Goal: Transaction & Acquisition: Purchase product/service

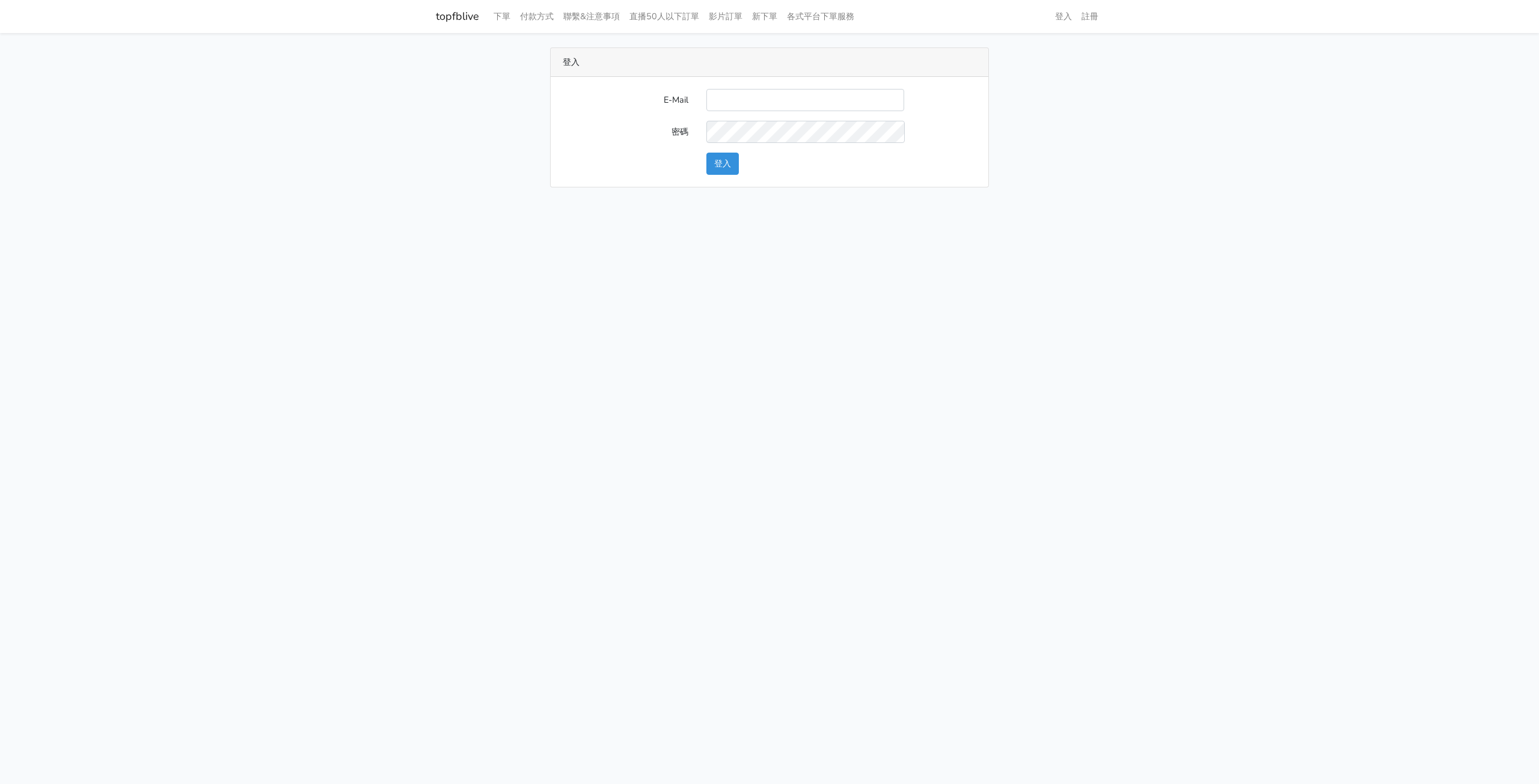
drag, startPoint x: 736, startPoint y: 109, endPoint x: 743, endPoint y: 104, distance: 8.6
click at [738, 107] on input "E-Mail" at bounding box center [805, 100] width 198 height 22
type input "[PERSON_NAME][EMAIL_ADDRESS][DOMAIN_NAME]"
click at [726, 166] on button "登入" at bounding box center [722, 164] width 33 height 22
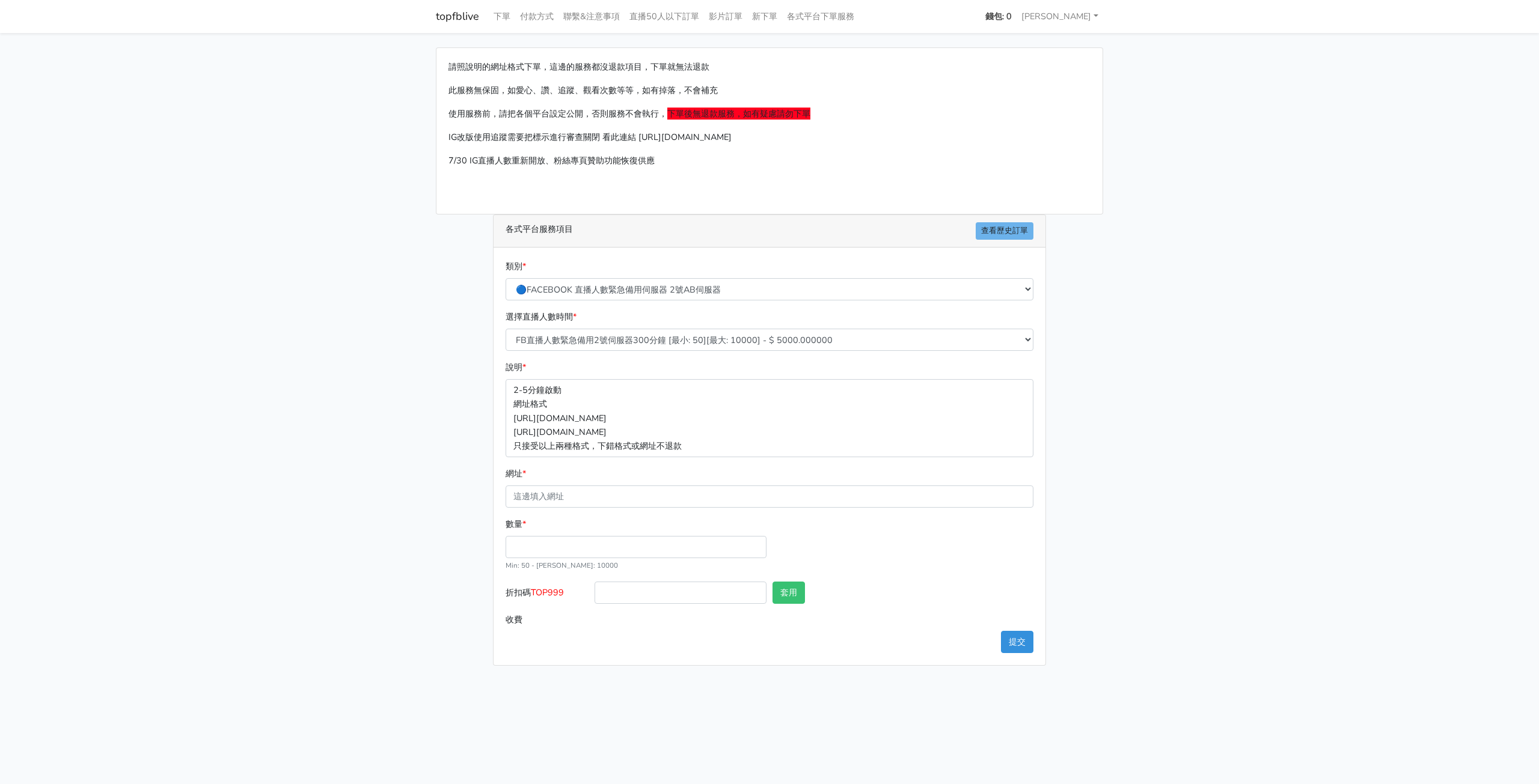
click at [1011, 16] on strong "錢包: 0" at bounding box center [998, 15] width 26 height 12
click at [545, 17] on link "付款方式" at bounding box center [537, 16] width 44 height 24
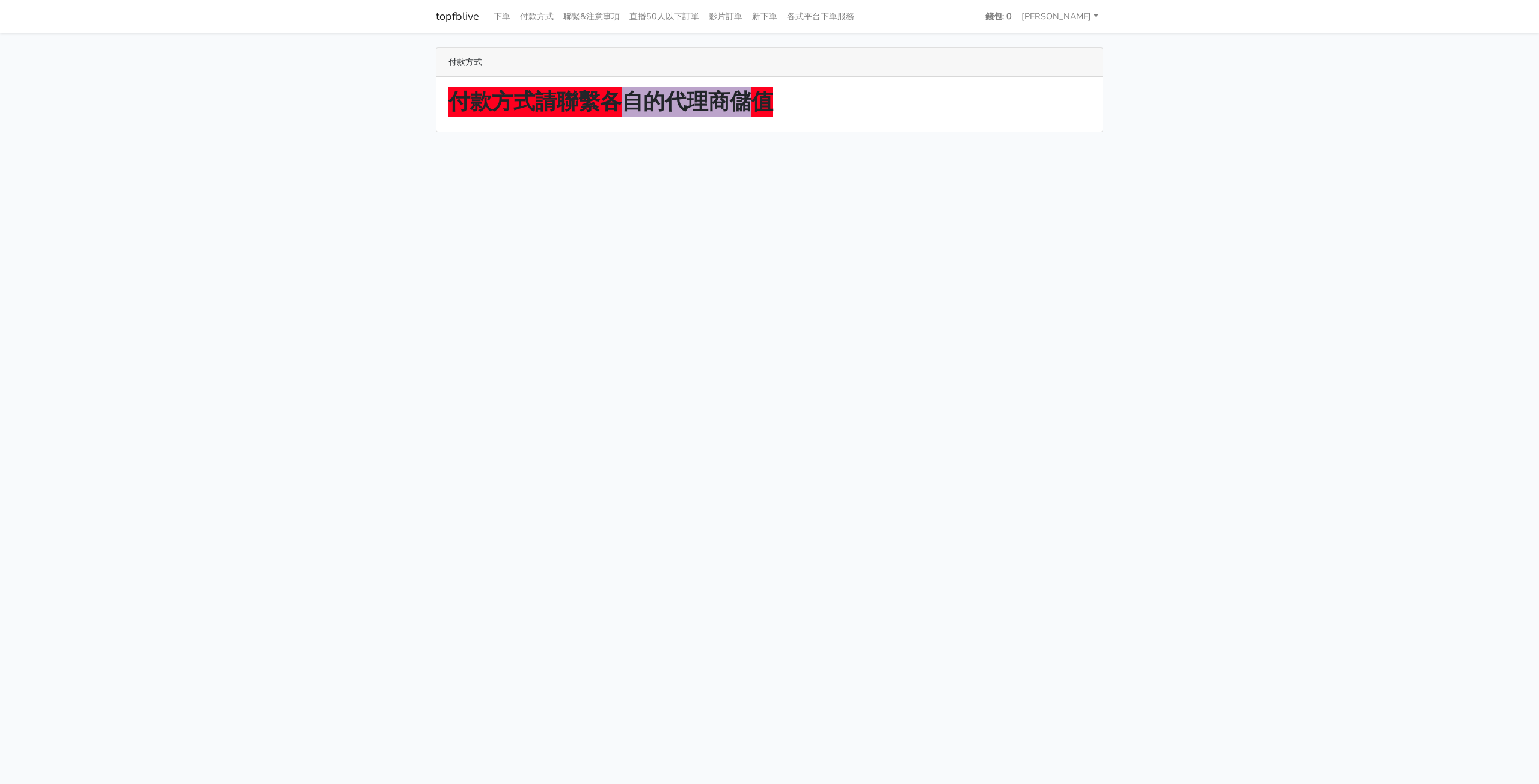
drag, startPoint x: 623, startPoint y: 111, endPoint x: 758, endPoint y: 114, distance: 135.0
click at [758, 114] on strong "付款方式請聯繫各自的代理商儲值" at bounding box center [611, 102] width 324 height 29
click at [500, 24] on link "下單" at bounding box center [501, 16] width 26 height 24
